Goal: Find specific page/section: Locate a particular part of the current website

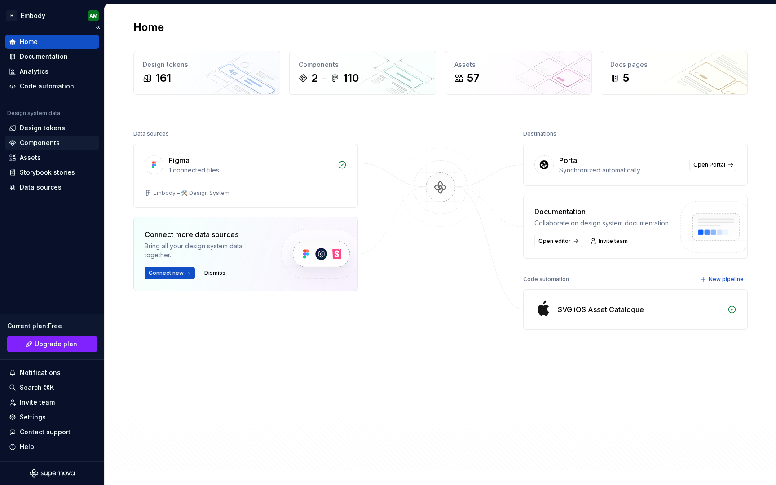
click at [27, 139] on div "Components" at bounding box center [40, 142] width 40 height 9
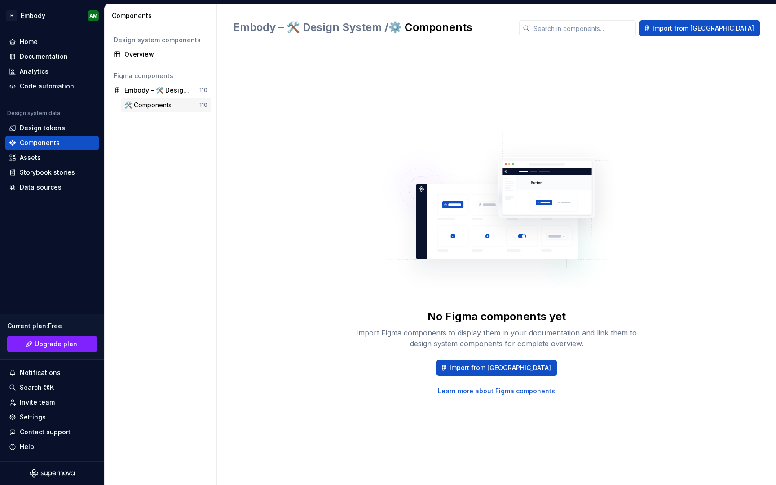
click at [173, 109] on div "🛠️ Components" at bounding box center [149, 105] width 51 height 9
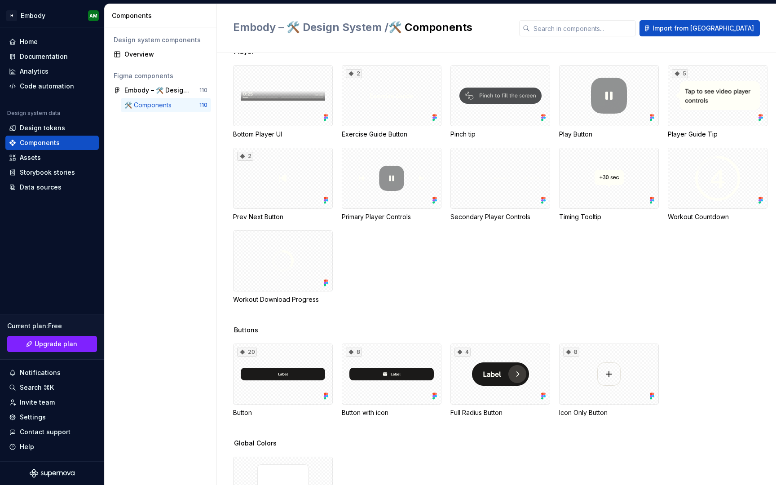
scroll to position [459, 0]
click at [293, 392] on div "20" at bounding box center [283, 373] width 100 height 61
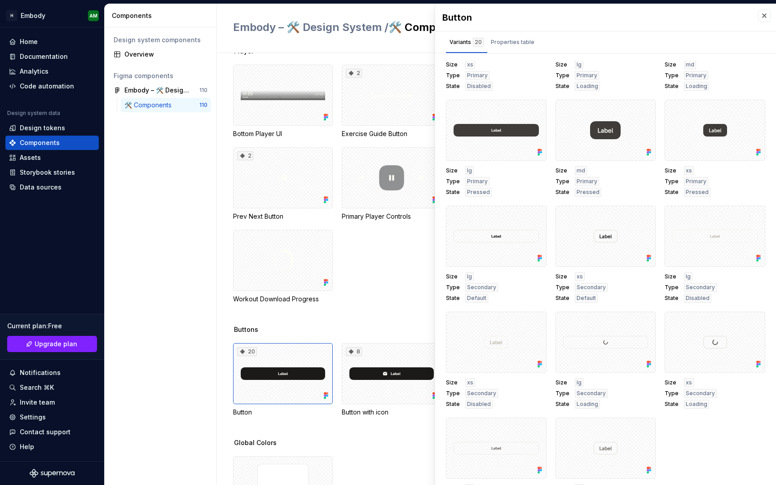
scroll to position [275, 0]
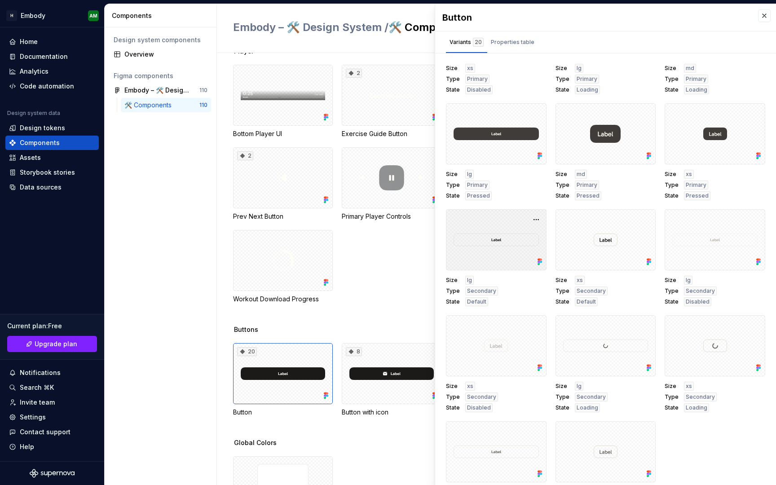
click at [493, 265] on div at bounding box center [496, 239] width 101 height 61
click at [536, 262] on icon at bounding box center [539, 261] width 9 height 9
click at [535, 219] on button "button" at bounding box center [536, 219] width 13 height 13
click at [523, 235] on div "Open in [GEOGRAPHIC_DATA]" at bounding box center [507, 246] width 58 height 27
